Goal: Check status: Check status

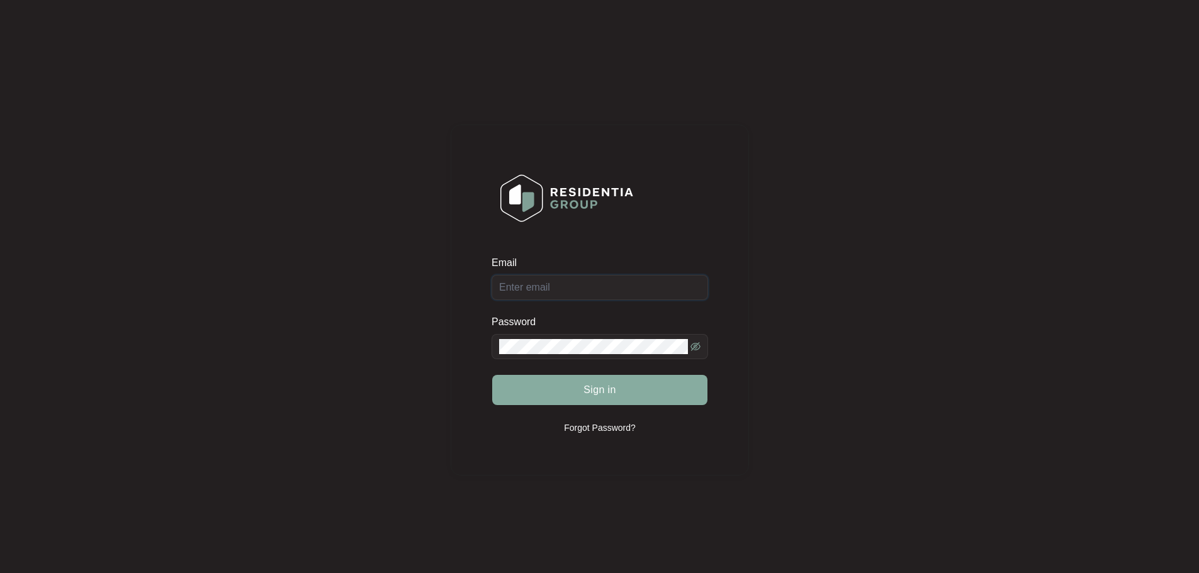
type input "[EMAIL_ADDRESS][DOMAIN_NAME]"
click at [654, 389] on button "Sign in" at bounding box center [599, 390] width 215 height 30
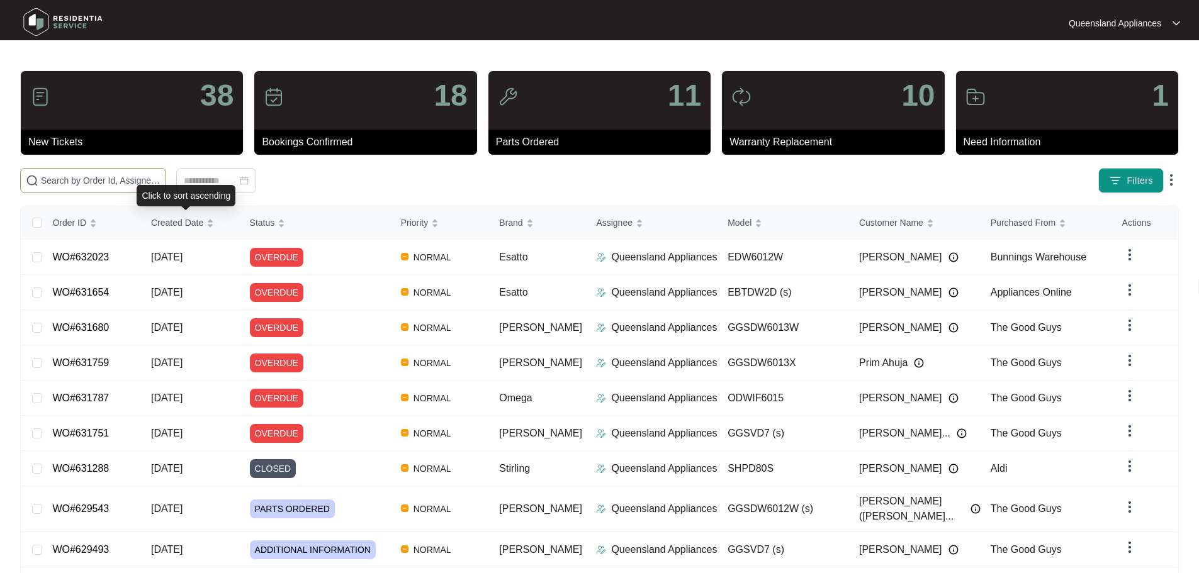
click at [166, 173] on span at bounding box center [93, 180] width 146 height 25
paste input "632648"
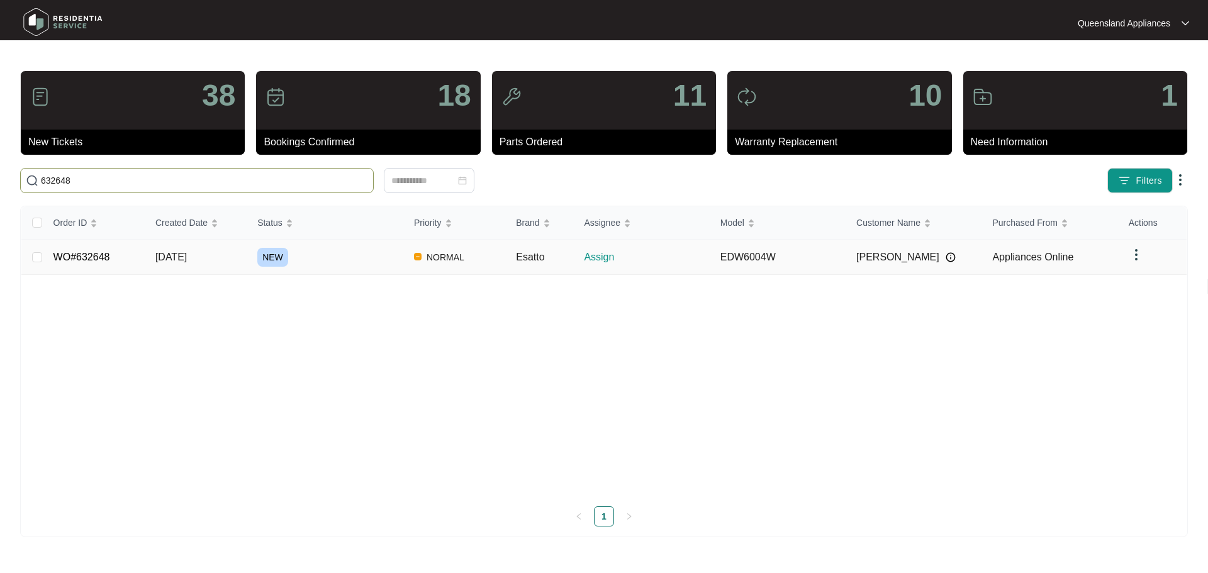
type input "632648"
click at [214, 259] on td "[DATE]" at bounding box center [196, 257] width 102 height 35
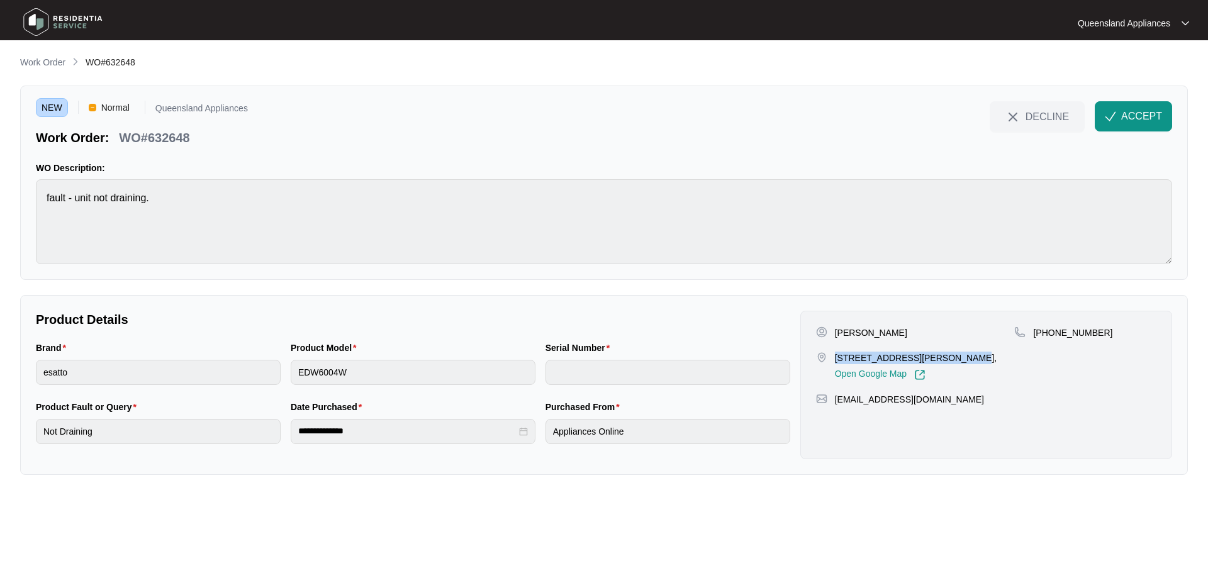
drag, startPoint x: 834, startPoint y: 356, endPoint x: 952, endPoint y: 361, distance: 117.1
click at [952, 361] on p "[STREET_ADDRESS][PERSON_NAME]," at bounding box center [916, 358] width 162 height 13
copy p "4505/[GEOGRAPHIC_DATA][PERSON_NAME]"
drag, startPoint x: 1048, startPoint y: 331, endPoint x: 1103, endPoint y: 334, distance: 54.2
click at [1103, 334] on div "[PHONE_NUMBER]" at bounding box center [1085, 333] width 142 height 13
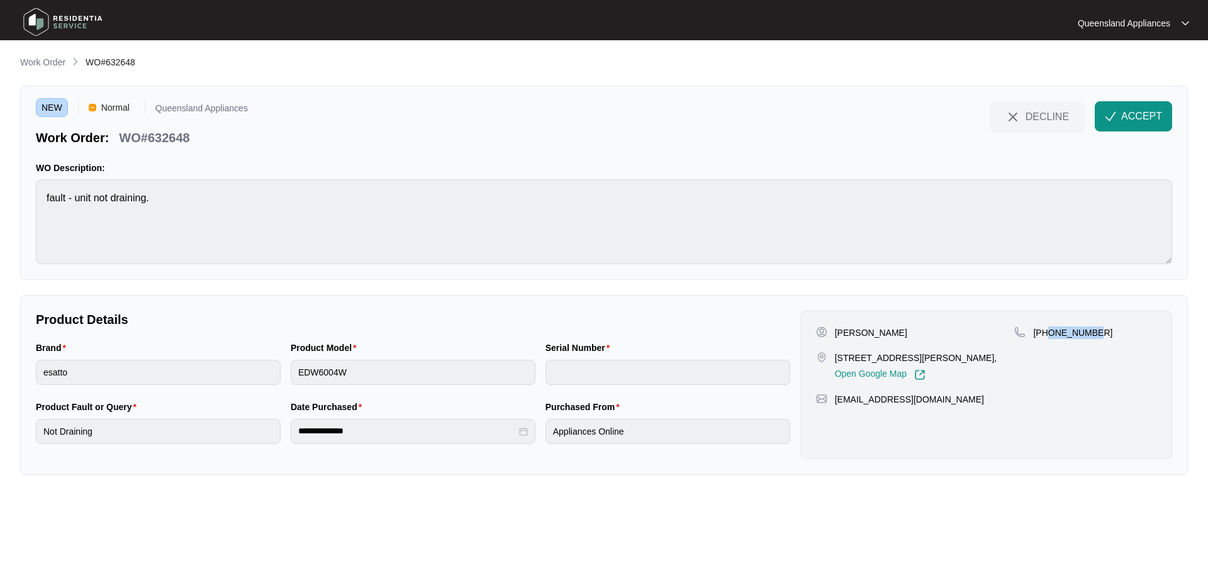
copy p "450445252"
click at [1134, 109] on span "ACCEPT" at bounding box center [1141, 116] width 41 height 15
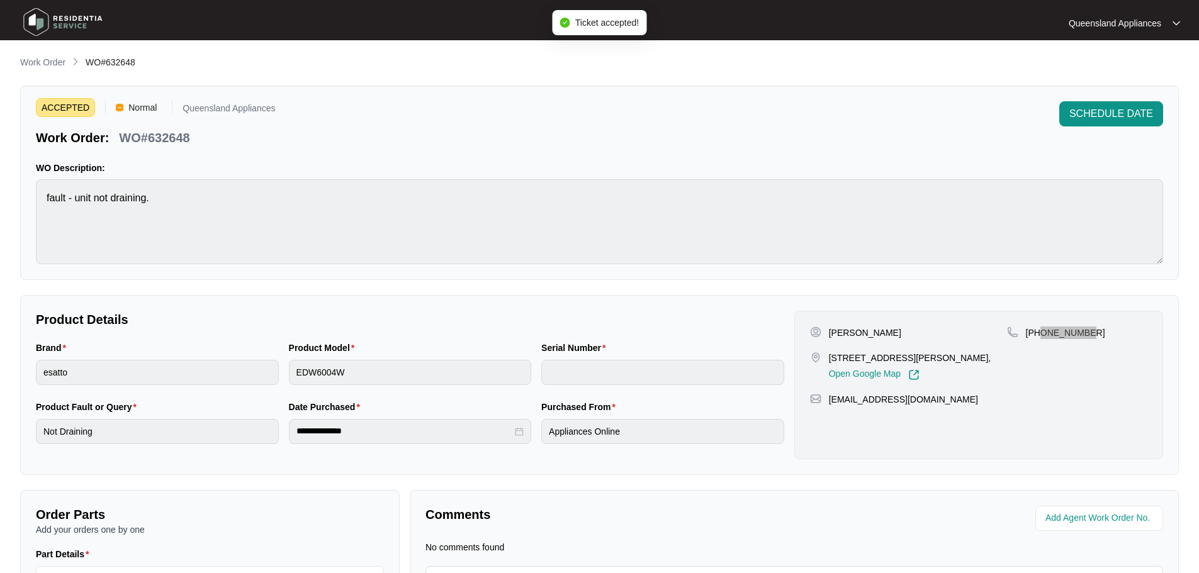
scroll to position [143, 0]
